Goal: Information Seeking & Learning: Check status

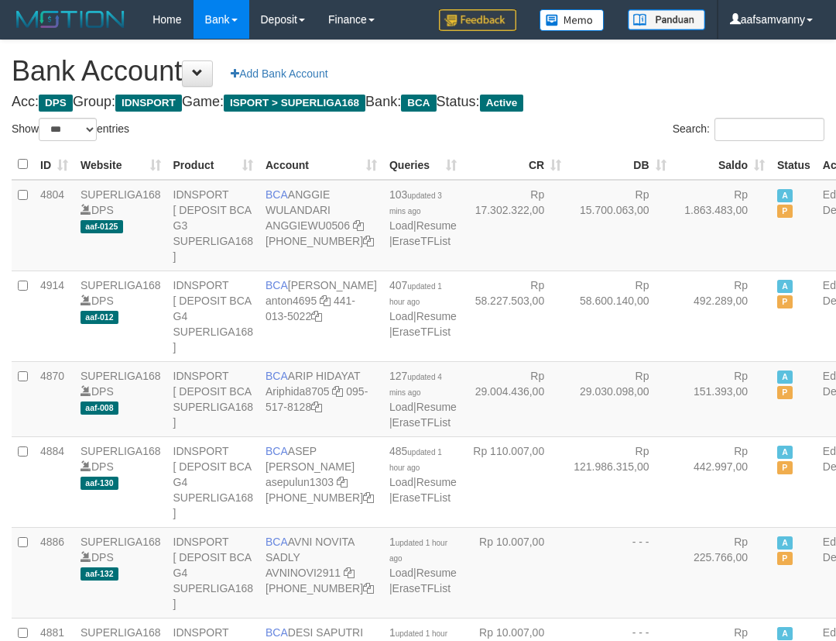
select select "***"
click at [658, 80] on h1 "Bank Account Add Bank Account" at bounding box center [418, 71] width 813 height 31
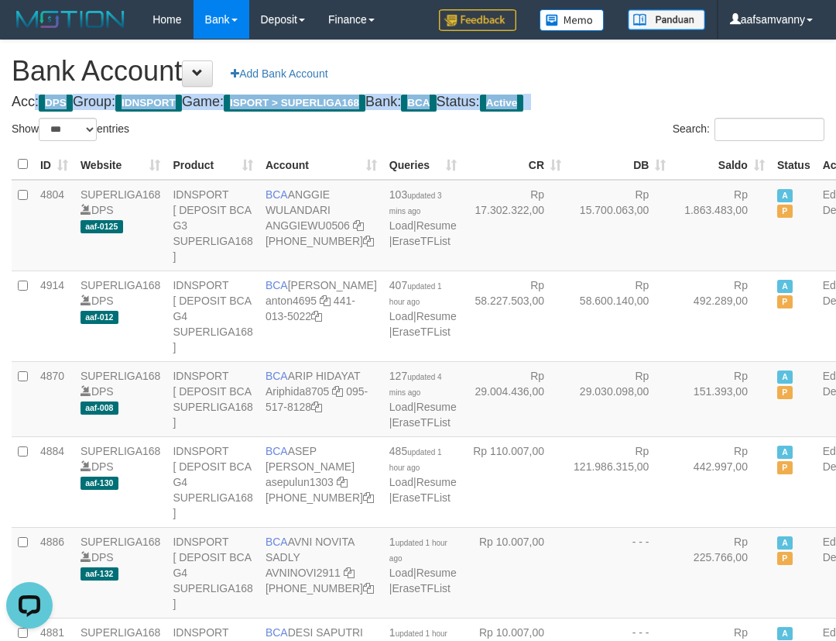
click at [660, 80] on h1 "Bank Account Add Bank Account" at bounding box center [418, 71] width 813 height 31
click at [661, 80] on h1 "Bank Account Add Bank Account" at bounding box center [418, 71] width 813 height 31
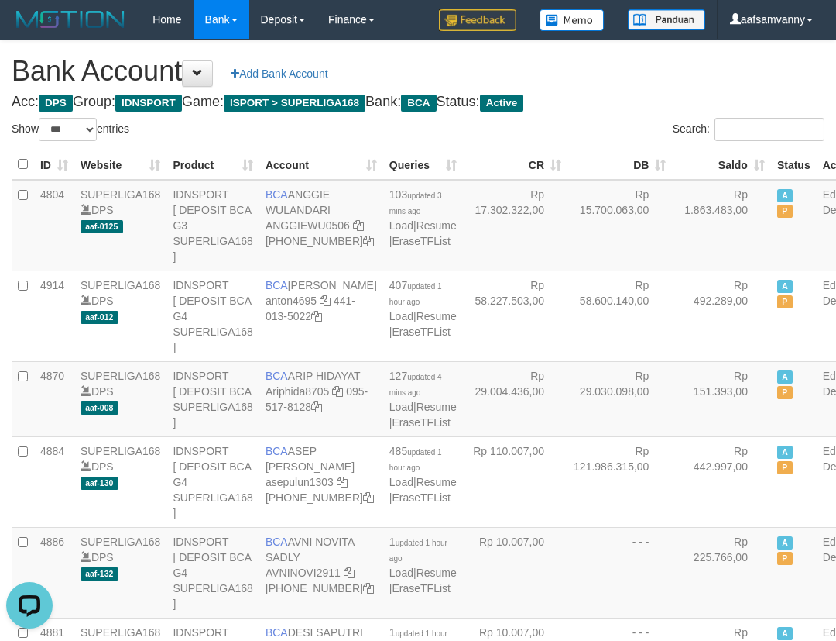
click at [661, 80] on h1 "Bank Account Add Bank Account" at bounding box center [418, 71] width 813 height 31
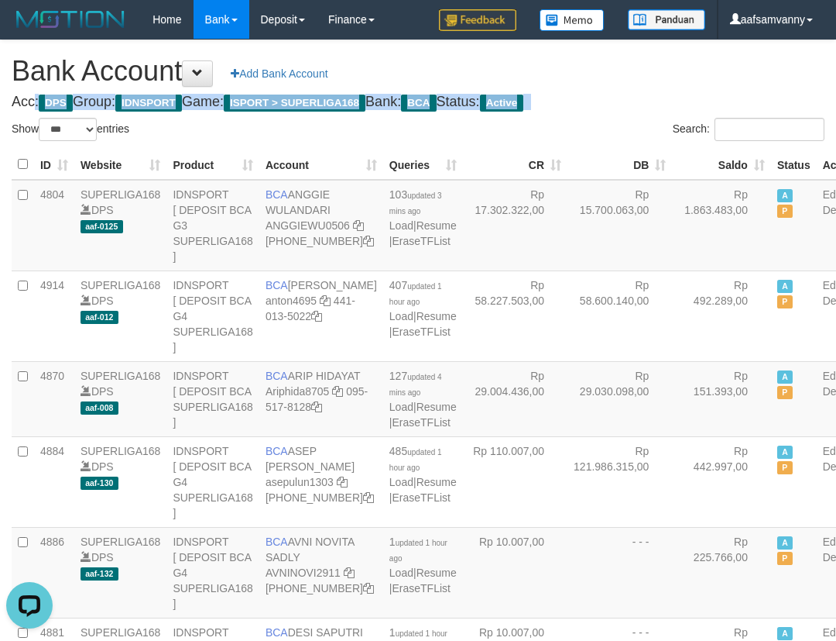
click at [661, 80] on h1 "Bank Account Add Bank Account" at bounding box center [418, 71] width 813 height 31
click at [664, 80] on h1 "Bank Account Add Bank Account" at bounding box center [418, 71] width 813 height 31
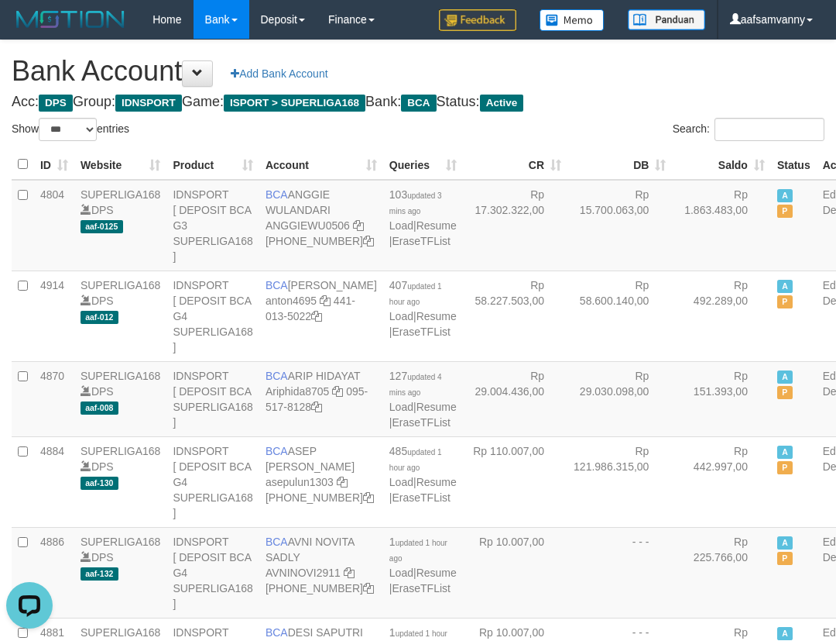
click at [664, 80] on h1 "Bank Account Add Bank Account" at bounding box center [418, 71] width 813 height 31
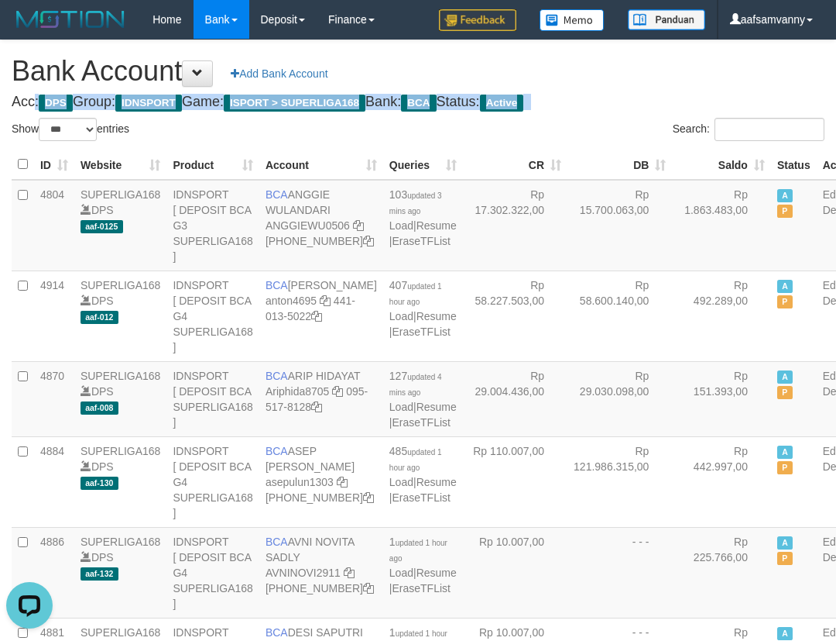
click at [664, 80] on h1 "Bank Account Add Bank Account" at bounding box center [418, 71] width 813 height 31
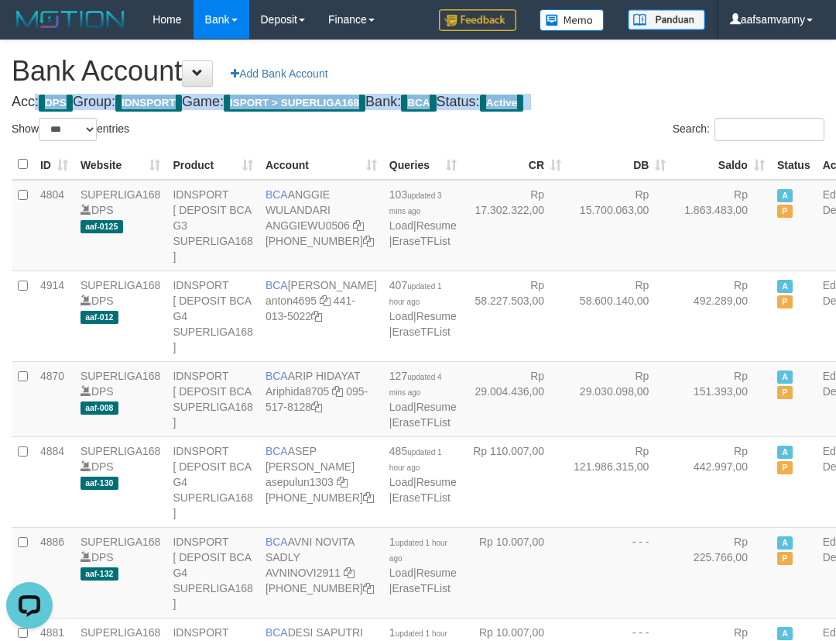
click at [664, 80] on h1 "Bank Account Add Bank Account" at bounding box center [418, 71] width 813 height 31
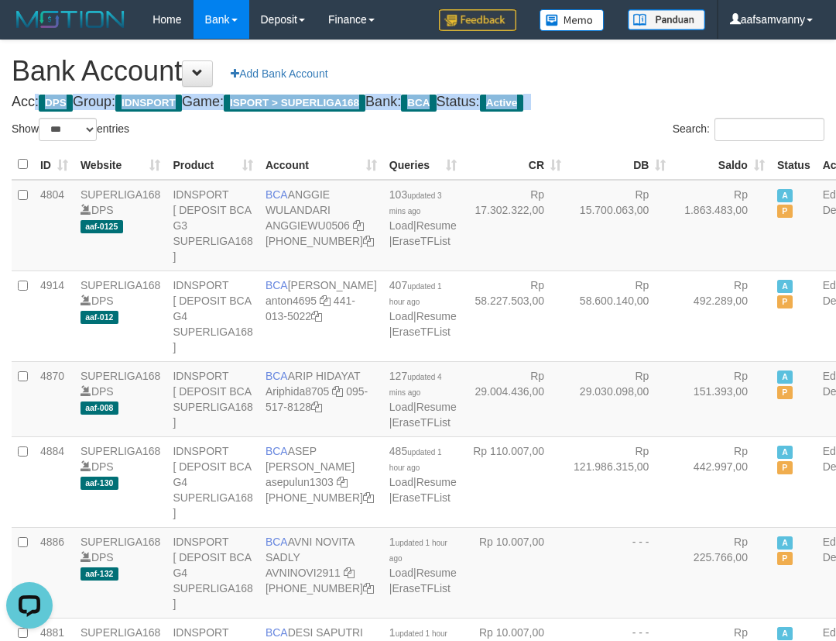
click at [664, 80] on h1 "Bank Account Add Bank Account" at bounding box center [418, 71] width 813 height 31
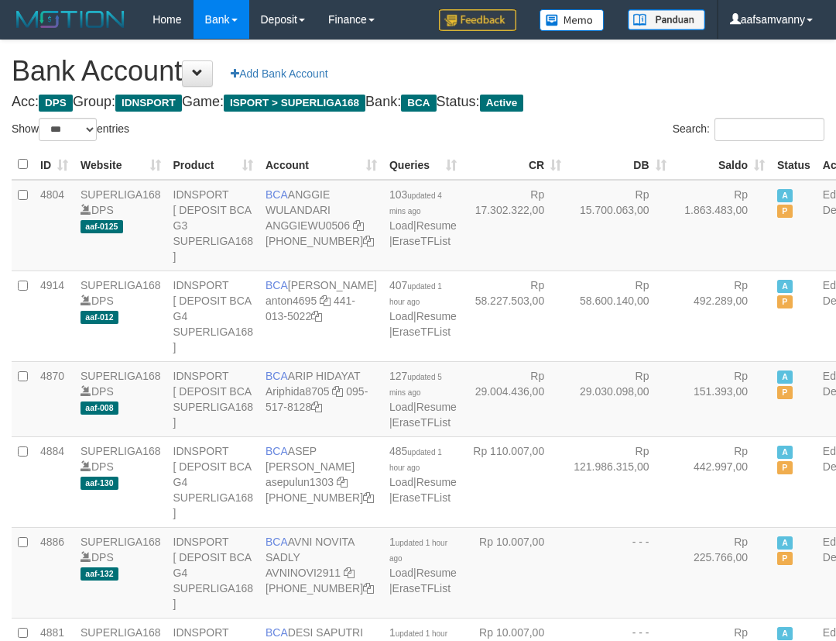
select select "***"
click at [728, 156] on th "Saldo" at bounding box center [721, 164] width 99 height 30
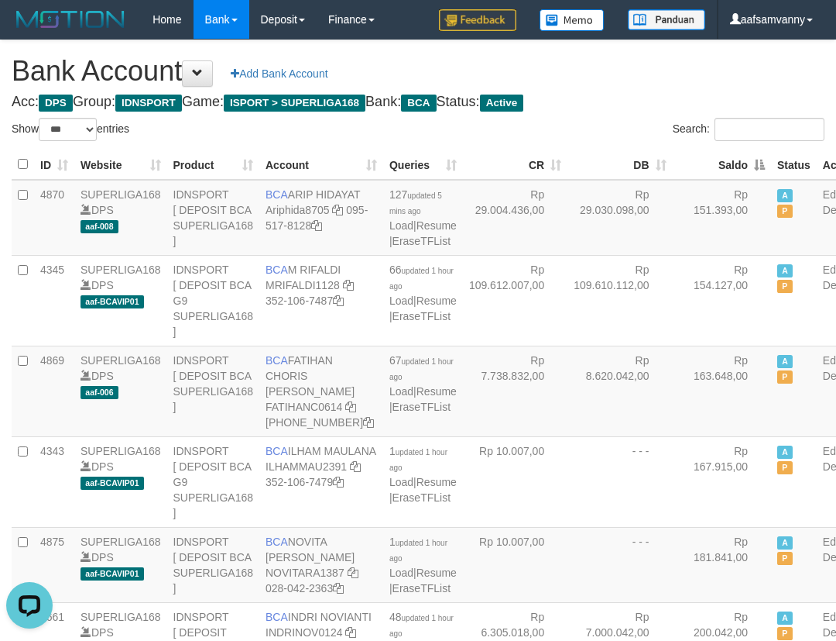
click at [728, 156] on th "Saldo" at bounding box center [722, 164] width 99 height 30
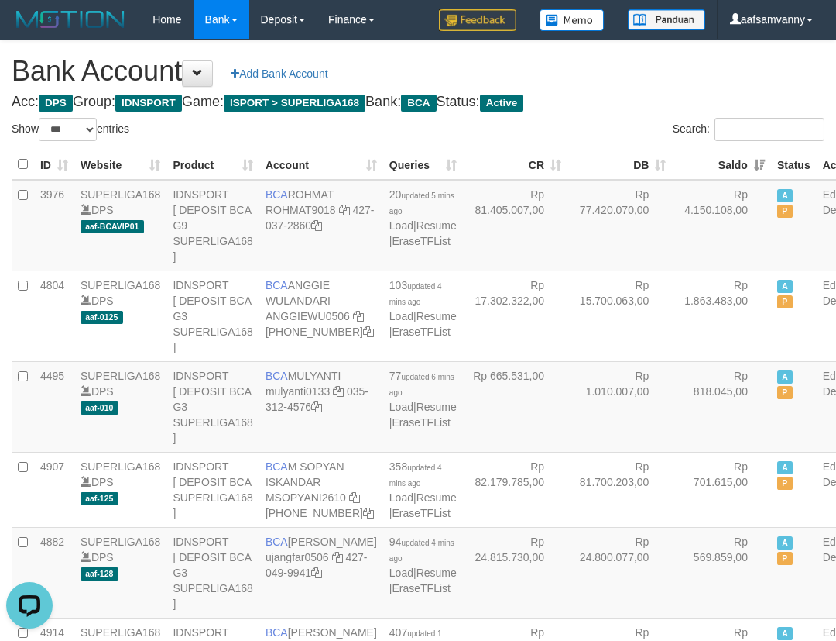
click at [671, 94] on h4 "Acc: DPS Group: IDNSPORT Game: ISPORT > SUPERLIGA168 Bank: BCA Status: Active" at bounding box center [418, 101] width 813 height 15
click at [670, 74] on h1 "Bank Account Add Bank Account" at bounding box center [418, 71] width 813 height 31
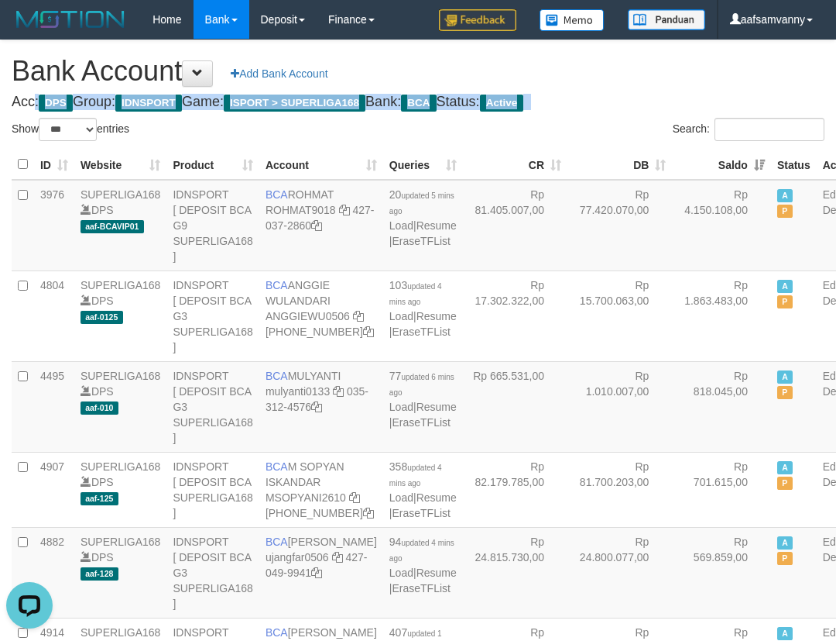
click at [670, 74] on h1 "Bank Account Add Bank Account" at bounding box center [418, 71] width 813 height 31
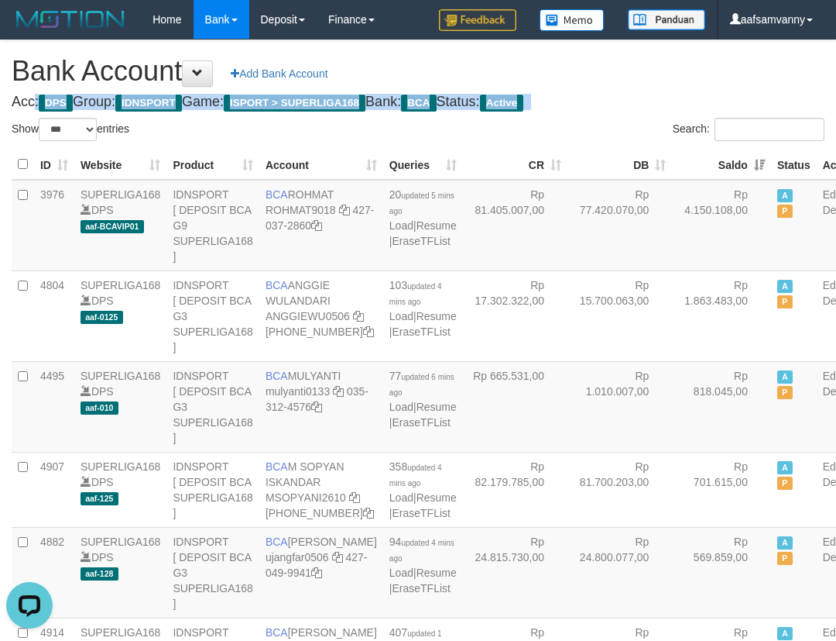
click at [670, 74] on h1 "Bank Account Add Bank Account" at bounding box center [418, 71] width 813 height 31
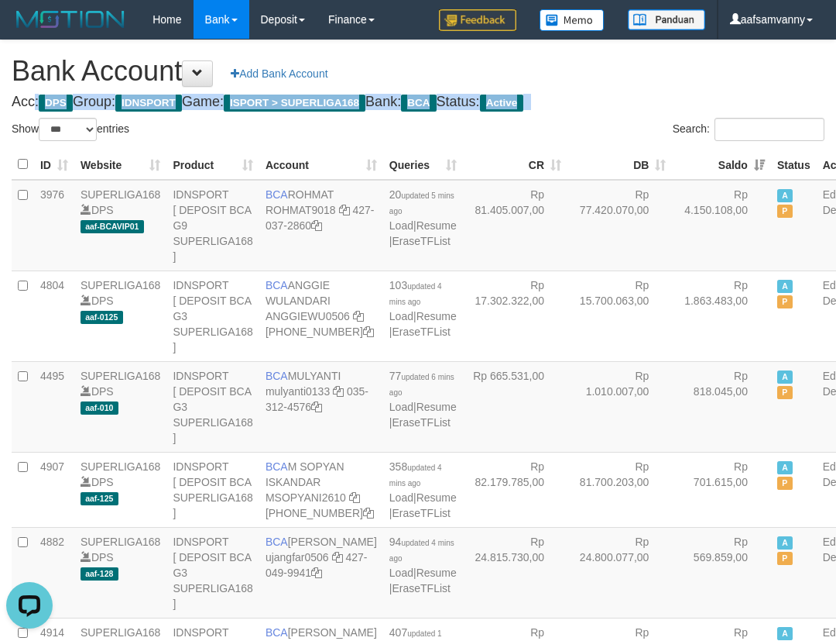
click at [670, 74] on h1 "Bank Account Add Bank Account" at bounding box center [418, 71] width 813 height 31
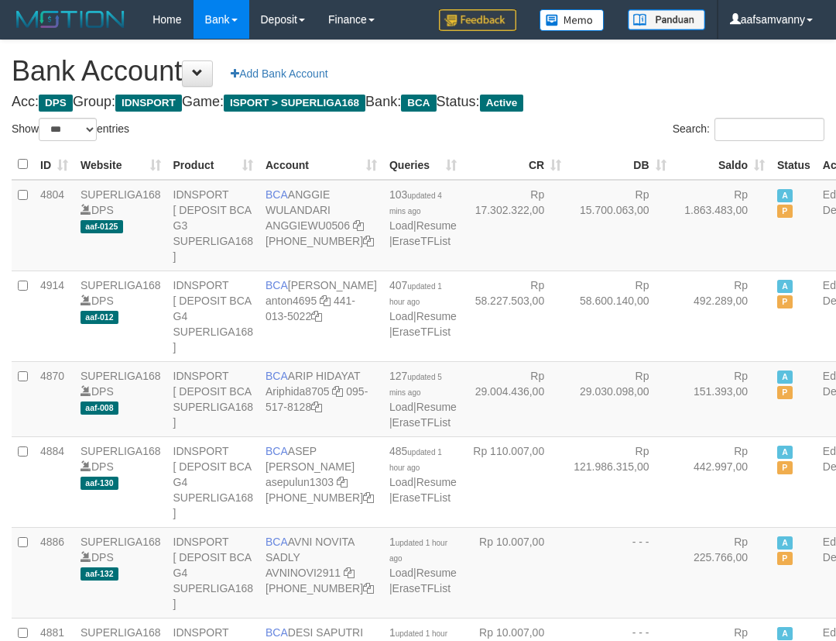
select select "***"
